Goal: Find specific page/section: Find specific page/section

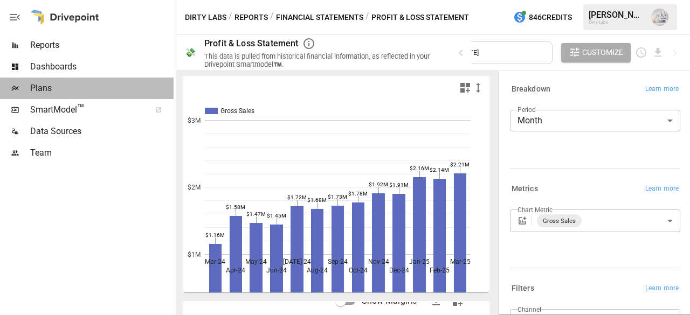
click at [51, 86] on span "Plans" at bounding box center [101, 88] width 143 height 13
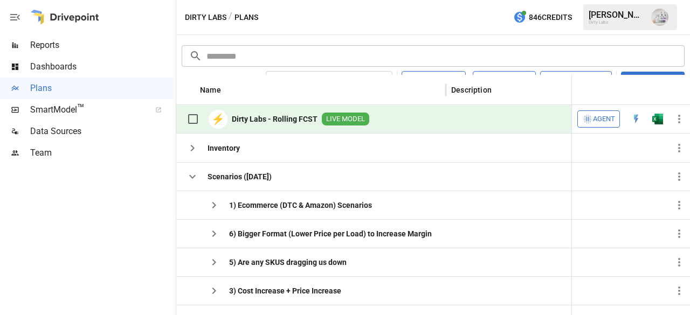
click at [343, 121] on span "LIVE MODEL" at bounding box center [345, 119] width 47 height 10
click at [656, 117] on img "Open in Excel" at bounding box center [657, 119] width 11 height 11
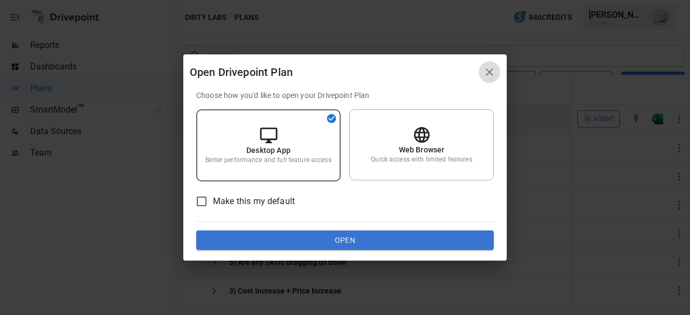
click at [487, 72] on icon "button" at bounding box center [489, 72] width 13 height 13
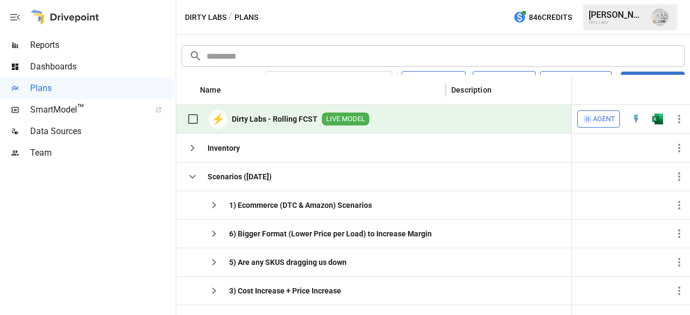
click at [274, 116] on b "Dirty Labs - Rolling FCST" at bounding box center [275, 119] width 86 height 11
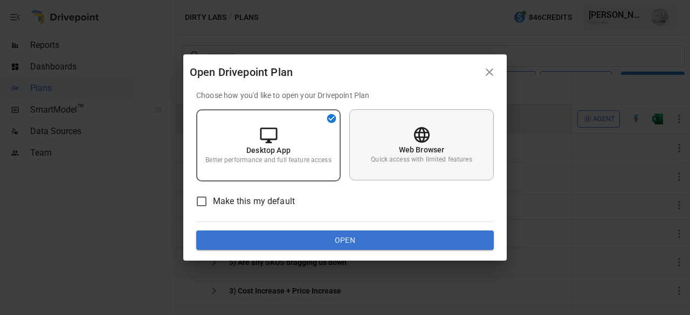
click at [427, 143] on icon at bounding box center [421, 135] width 19 height 19
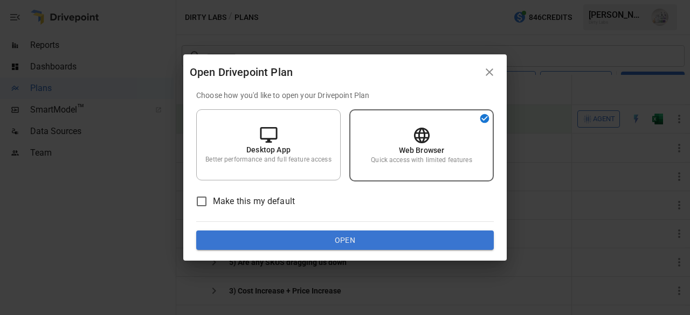
click at [390, 243] on button "Open" at bounding box center [344, 240] width 297 height 19
